Goal: Find specific page/section: Find specific page/section

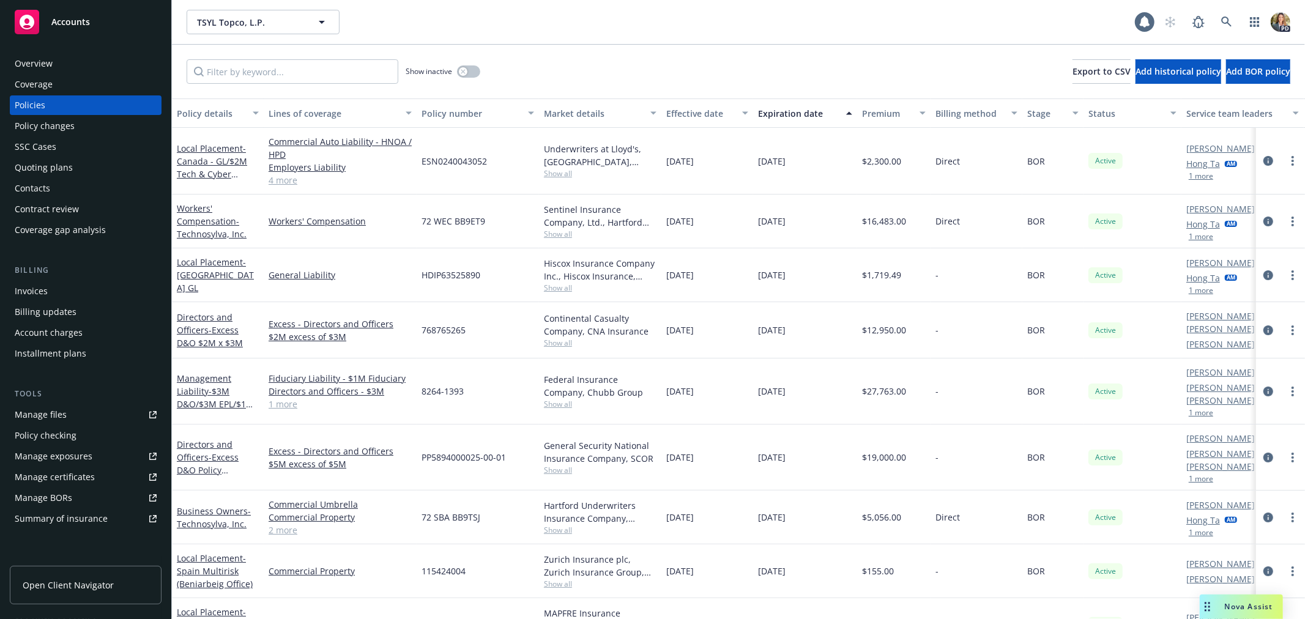
click at [72, 24] on span "Accounts" at bounding box center [70, 22] width 39 height 10
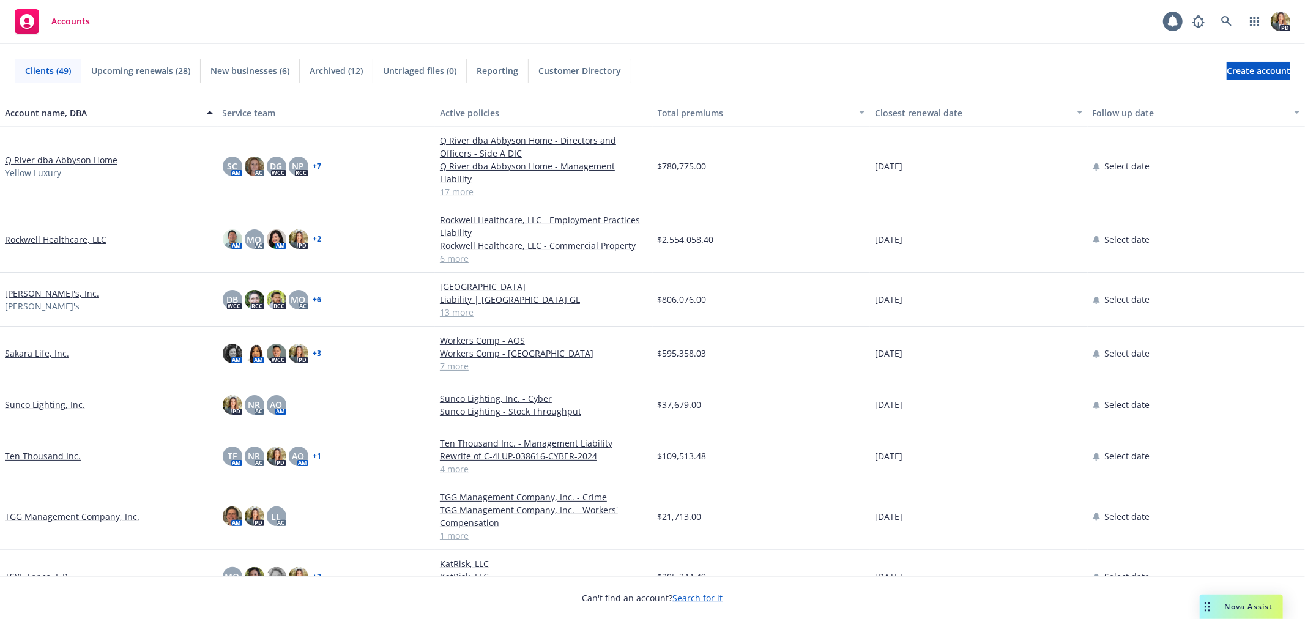
scroll to position [1700, 0]
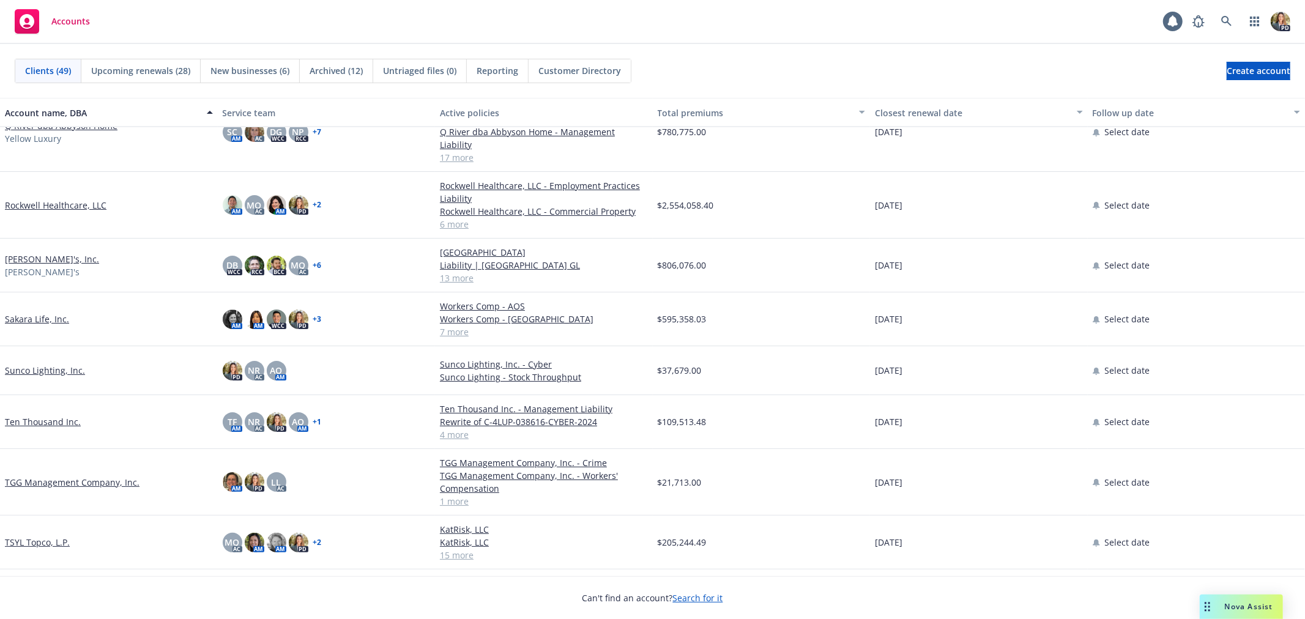
click at [34, 416] on link "Ten Thousand Inc." at bounding box center [43, 422] width 76 height 13
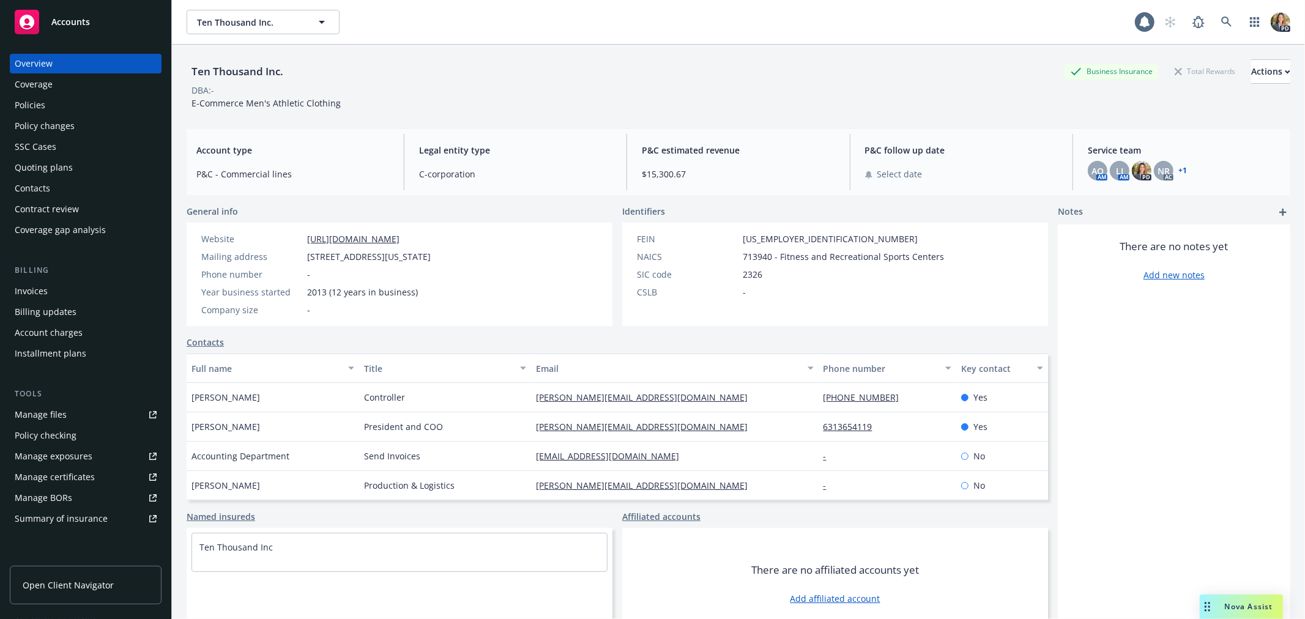
click at [64, 103] on div "Policies" at bounding box center [86, 105] width 142 height 20
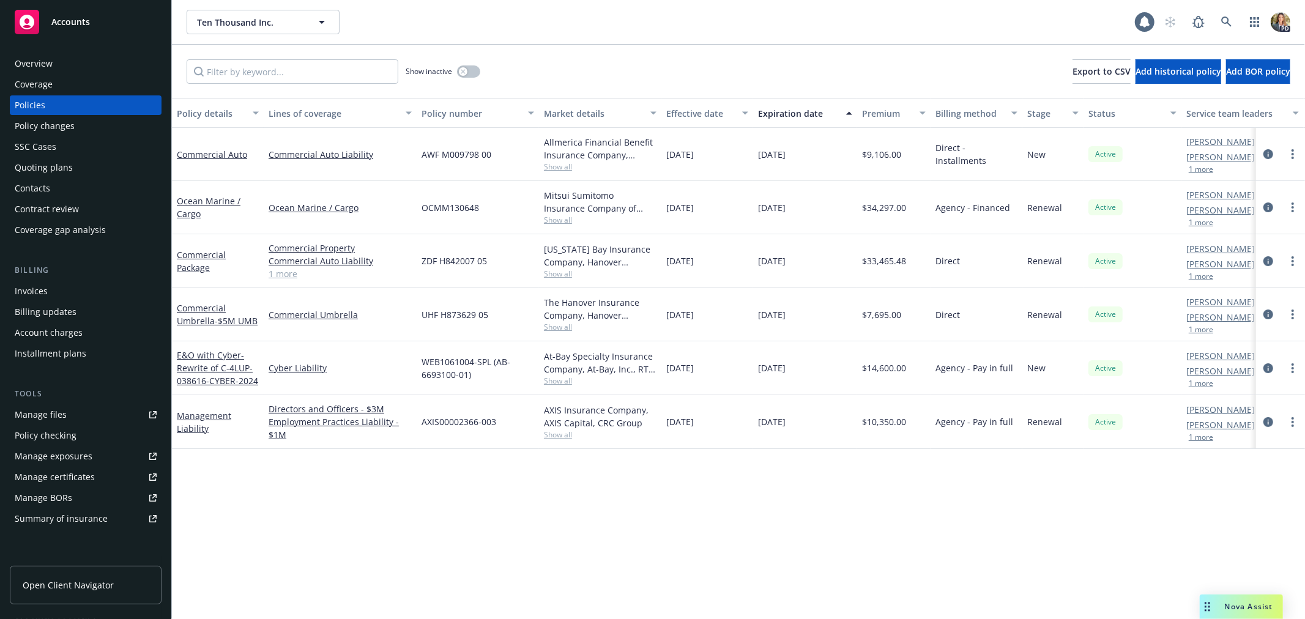
click at [45, 20] on div "Accounts" at bounding box center [86, 22] width 142 height 24
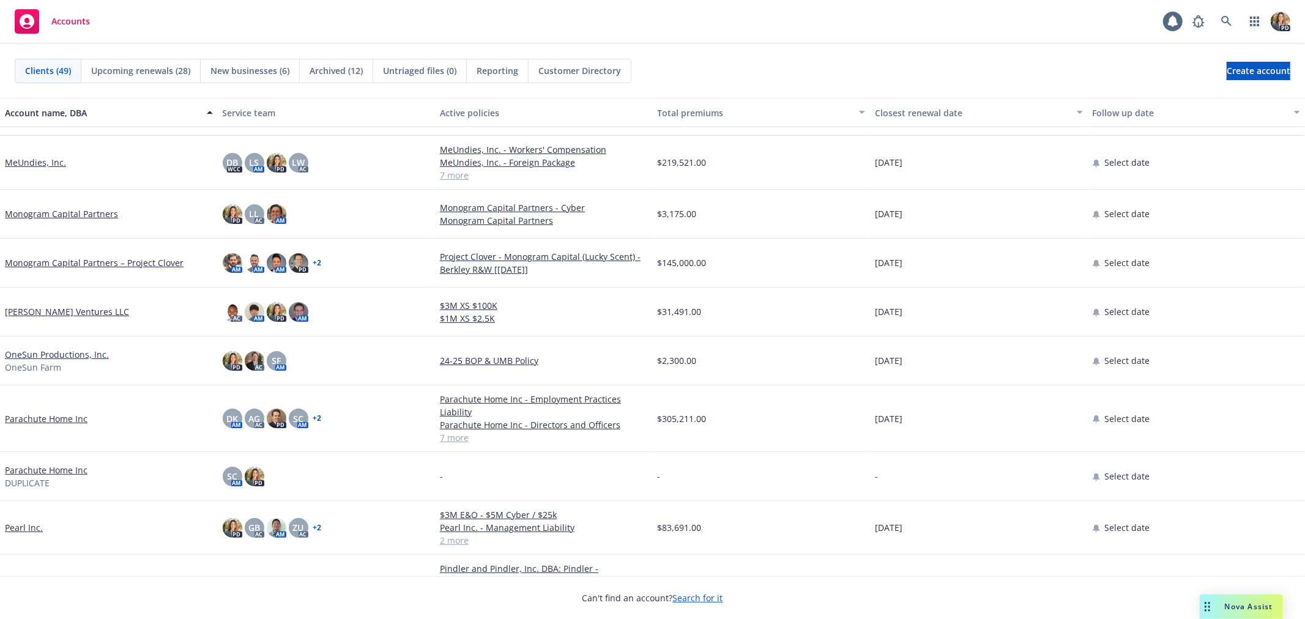
scroll to position [1020, 0]
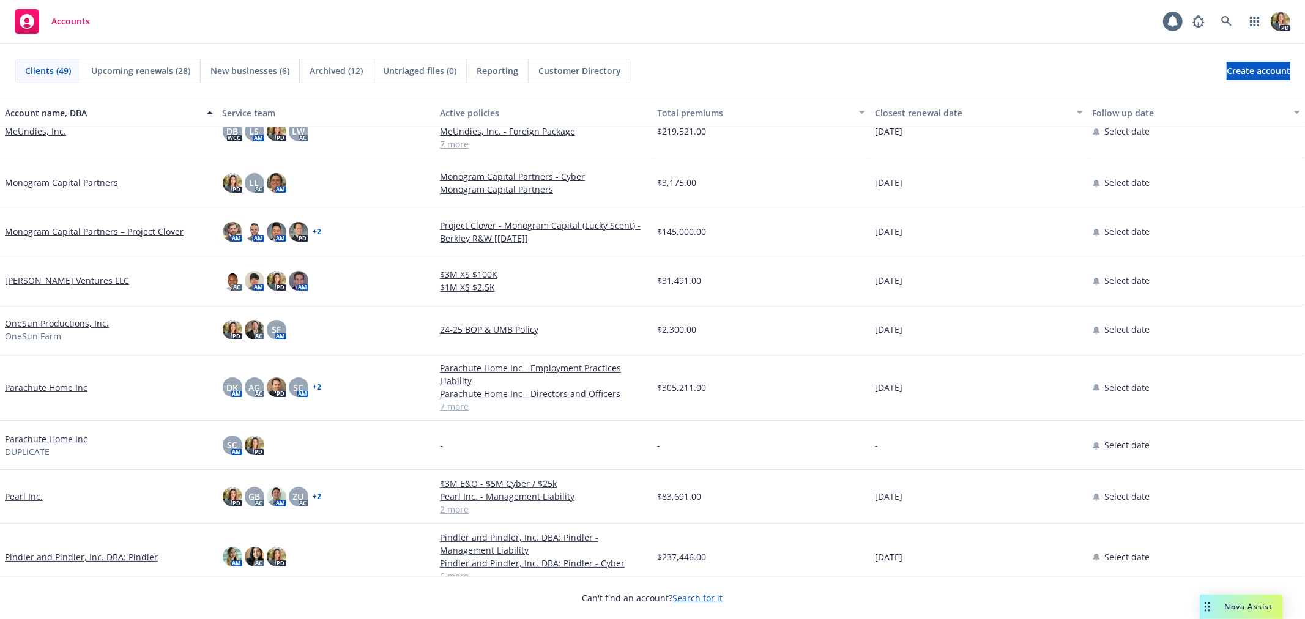
click at [31, 499] on link "Pearl Inc." at bounding box center [24, 496] width 38 height 13
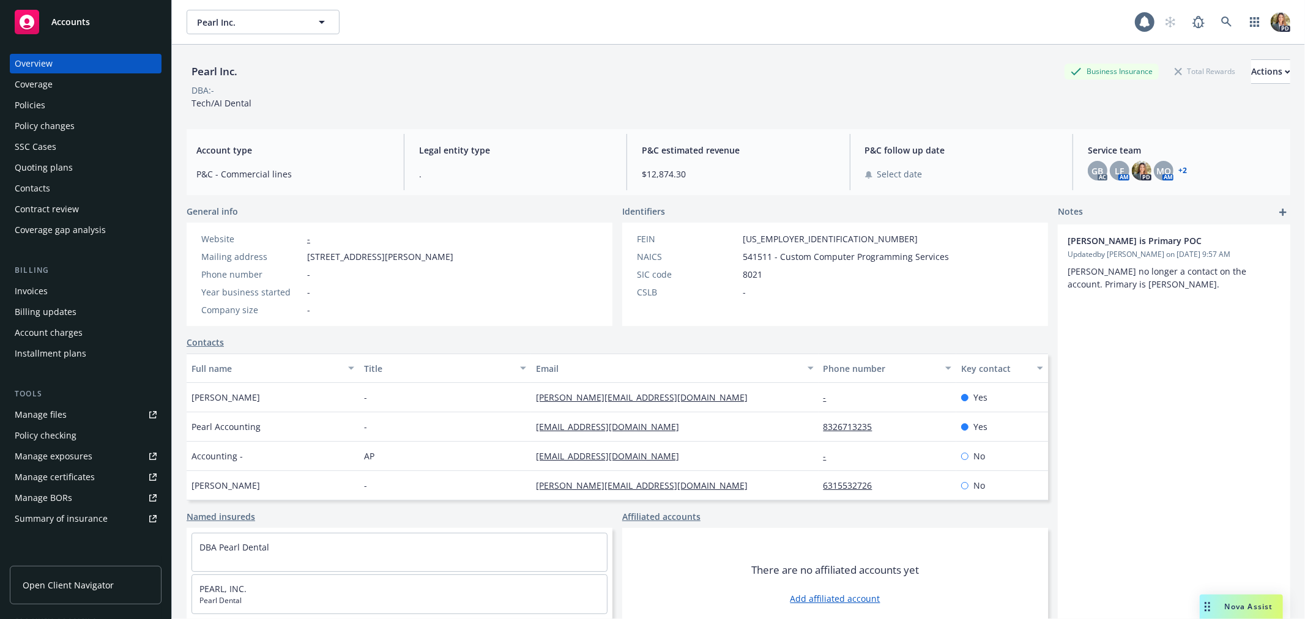
click at [95, 22] on div "Accounts" at bounding box center [86, 22] width 142 height 24
